Goal: Task Accomplishment & Management: Use online tool/utility

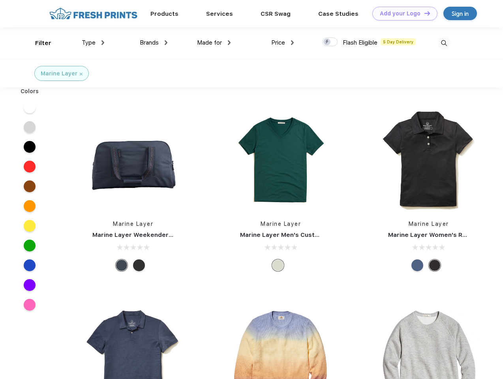
click at [402, 13] on link "Add your Logo Design Tool" at bounding box center [404, 14] width 65 height 14
click at [0, 0] on div "Design Tool" at bounding box center [0, 0] width 0 height 0
click at [423, 13] on link "Add your Logo Design Tool" at bounding box center [404, 14] width 65 height 14
click at [38, 43] on div "Filter" at bounding box center [43, 43] width 16 height 9
click at [93, 43] on span "Type" at bounding box center [89, 42] width 14 height 7
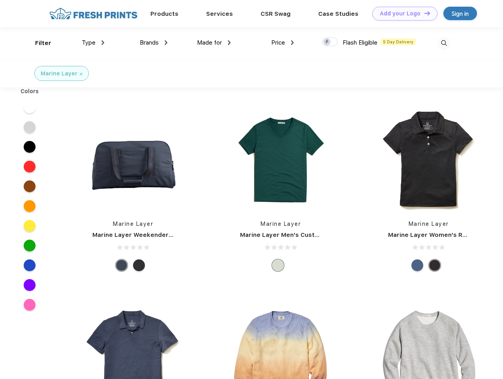
click at [154, 43] on span "Brands" at bounding box center [149, 42] width 19 height 7
click at [214, 43] on span "Made for" at bounding box center [209, 42] width 25 height 7
click at [283, 43] on span "Price" at bounding box center [278, 42] width 14 height 7
click at [330, 42] on div at bounding box center [329, 41] width 15 height 9
click at [327, 42] on input "checkbox" at bounding box center [324, 39] width 5 height 5
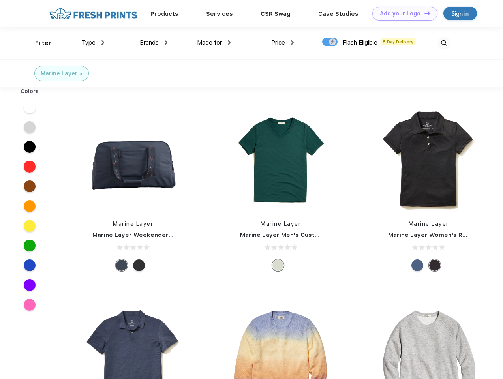
click at [444, 43] on img at bounding box center [443, 43] width 13 height 13
